Goal: Browse casually: Explore the website without a specific task or goal

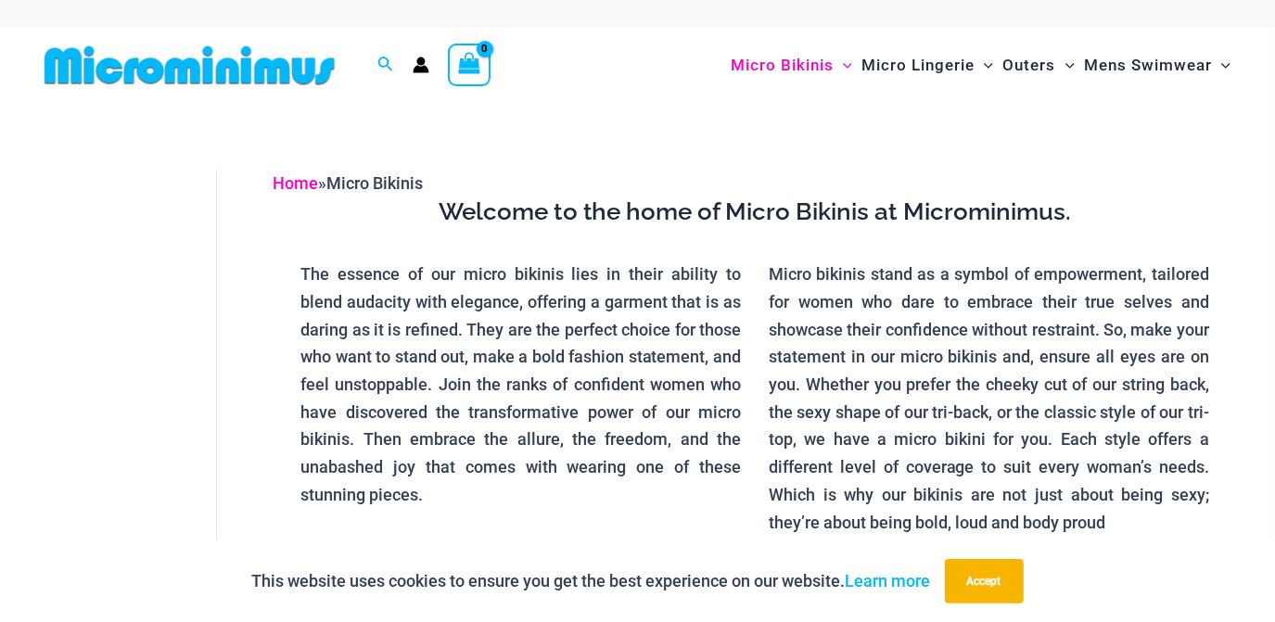
click at [308, 183] on link "Home" at bounding box center [295, 182] width 45 height 19
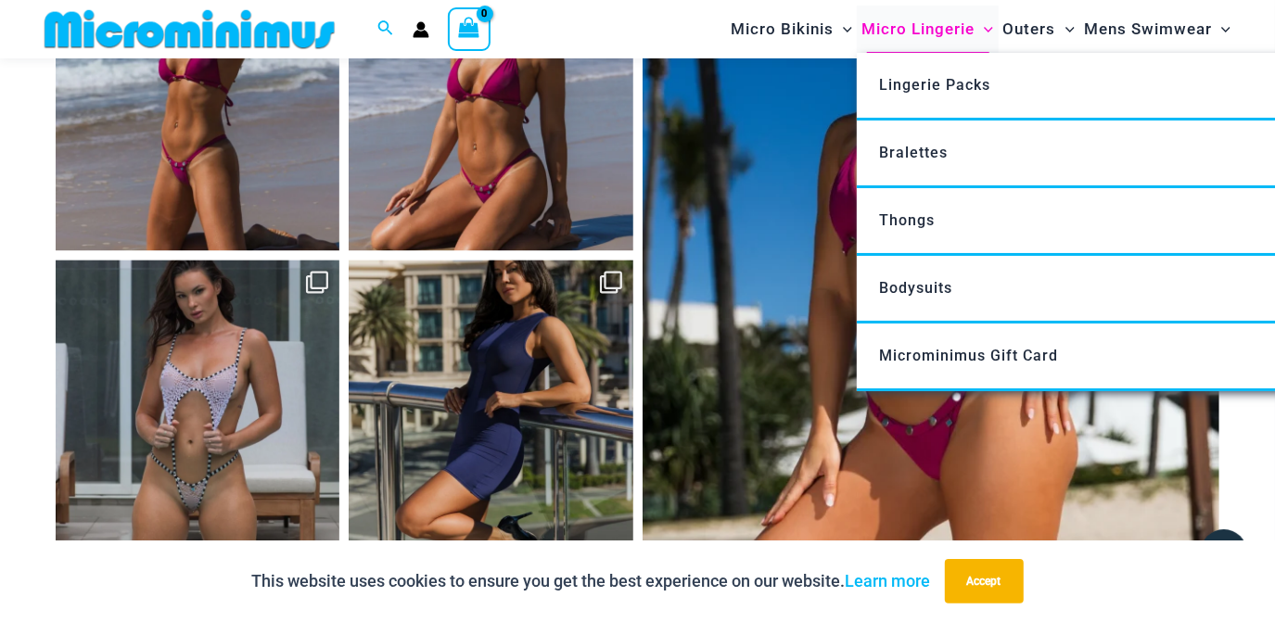
scroll to position [7281, 0]
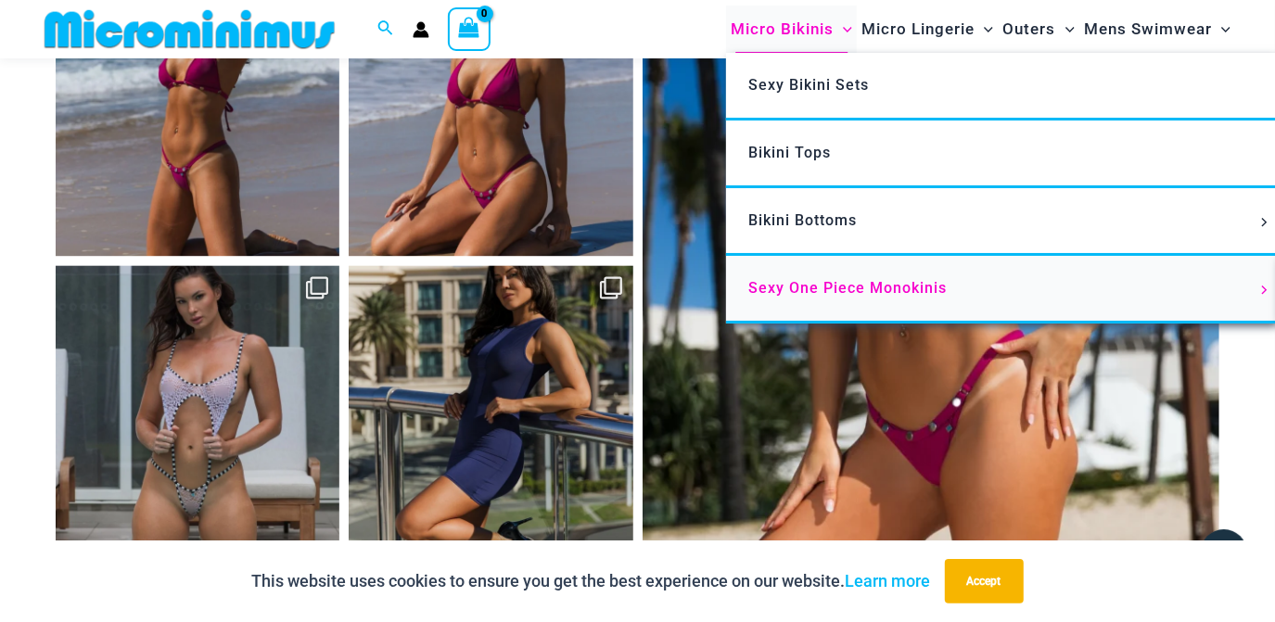
click at [787, 292] on span "Sexy One Piece Monokinis" at bounding box center [847, 288] width 198 height 18
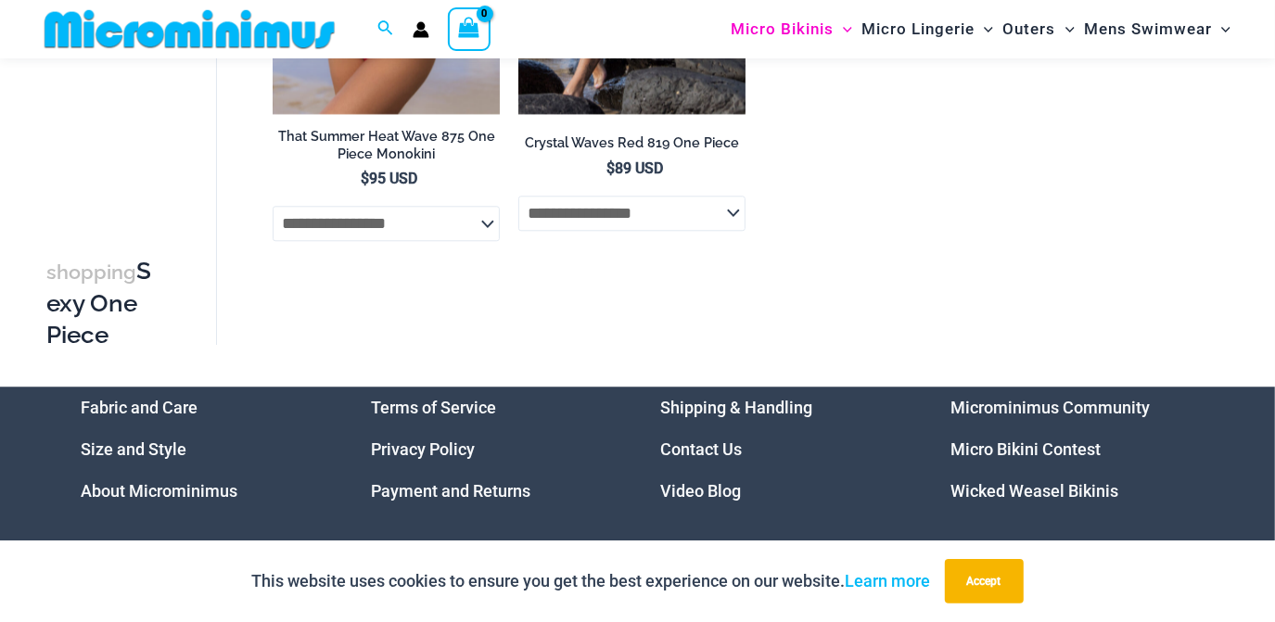
scroll to position [3278, 0]
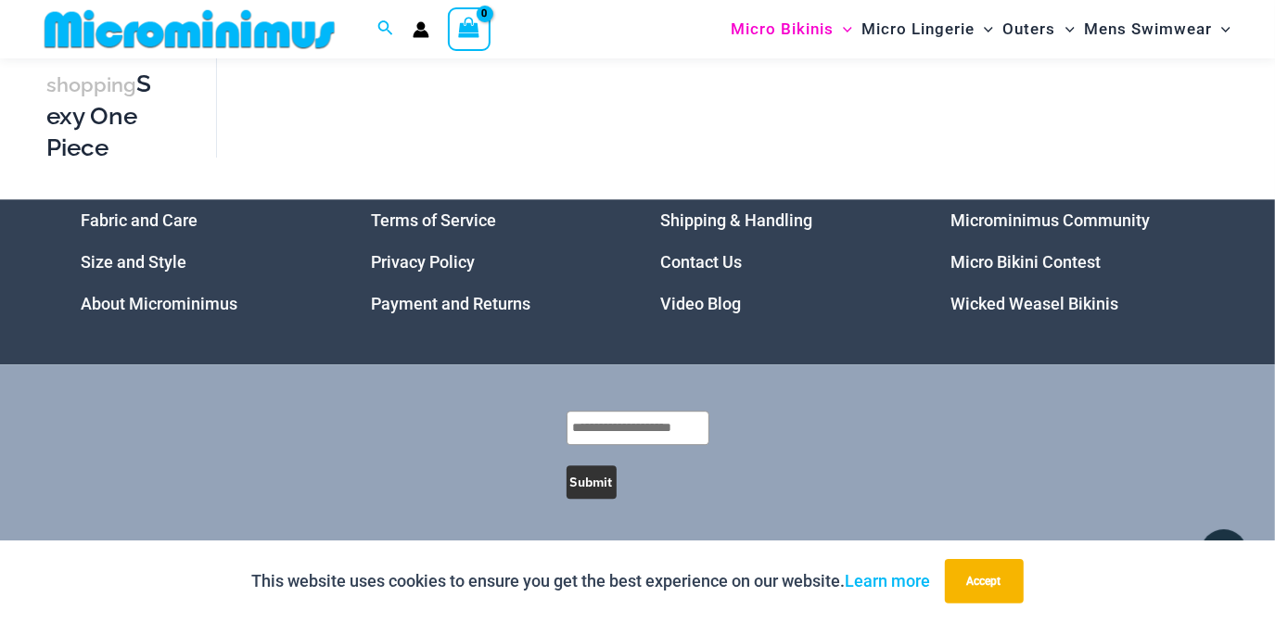
click at [1024, 265] on link "Micro Bikini Contest" at bounding box center [1025, 261] width 150 height 19
